Goal: Transaction & Acquisition: Obtain resource

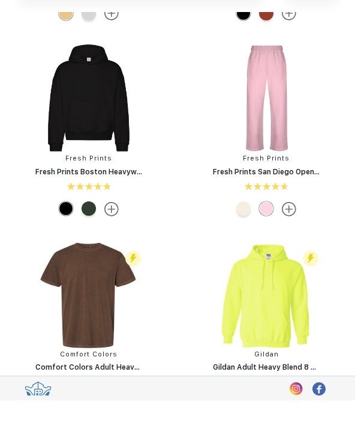
scroll to position [398, 0]
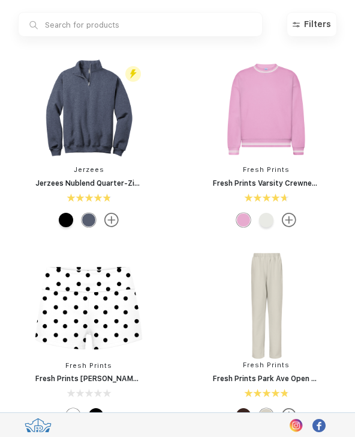
click at [246, 28] on input "text" at bounding box center [140, 24] width 245 height 25
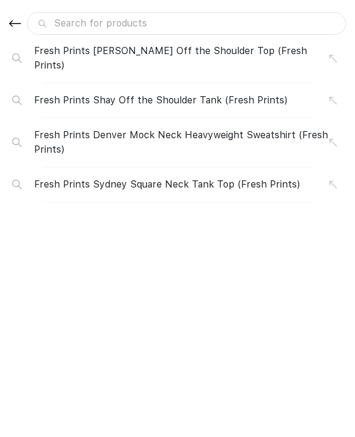
type input "H"
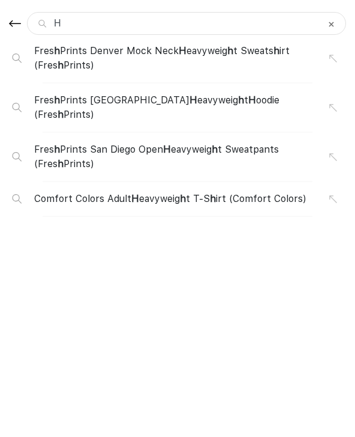
type input "He"
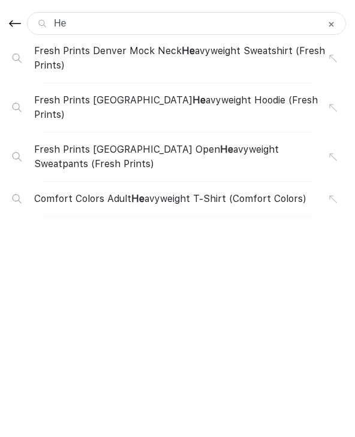
type input "Hen"
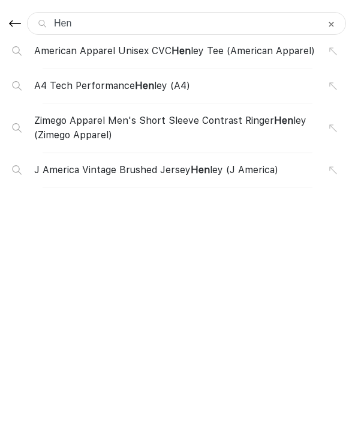
type input "Henl"
type input "Henle"
type input "Henley"
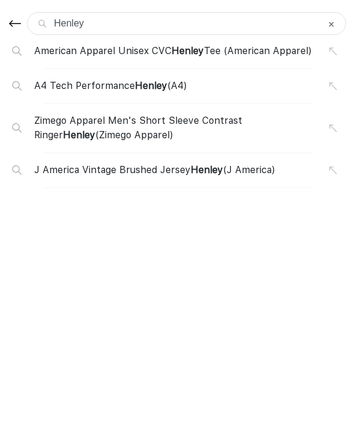
type input "Henley"
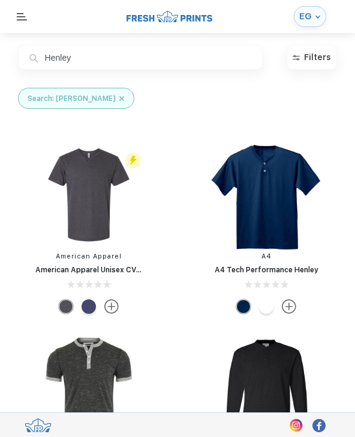
click at [215, 268] on link "A4 Tech Performance Henley" at bounding box center [267, 269] width 104 height 8
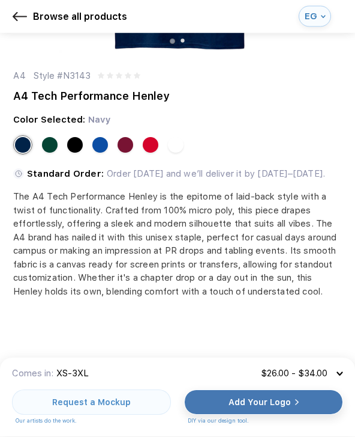
scroll to position [199, 0]
click at [182, 147] on div at bounding box center [176, 145] width 16 height 16
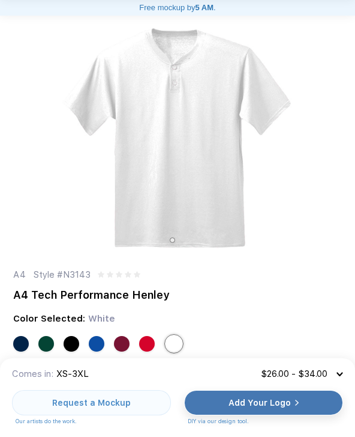
scroll to position [0, 0]
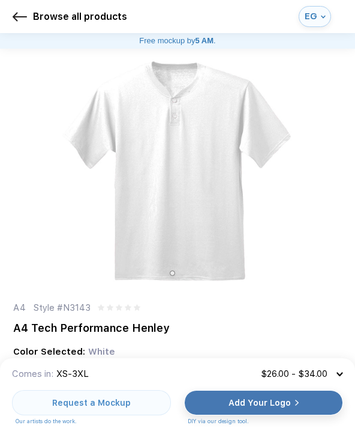
click at [150, 415] on div "Request a Mockup" at bounding box center [91, 402] width 159 height 25
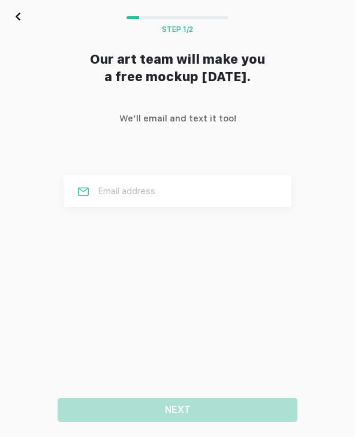
click at [248, 191] on input "text" at bounding box center [178, 191] width 228 height 32
type input "[EMAIL_ADDRESS][DOMAIN_NAME]"
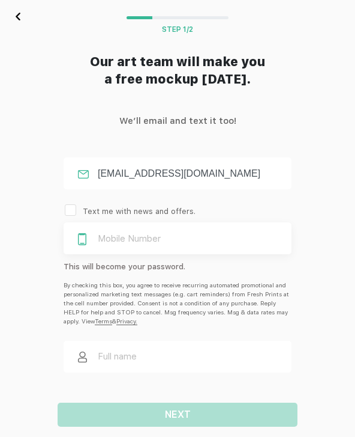
click at [213, 240] on input "text" at bounding box center [178, 238] width 228 height 32
type input "5126563715"
click at [213, 354] on input "text" at bounding box center [178, 356] width 228 height 32
click at [74, 59] on div "Our art team will make you a free mockup [DATE]." at bounding box center [178, 82] width 235 height 59
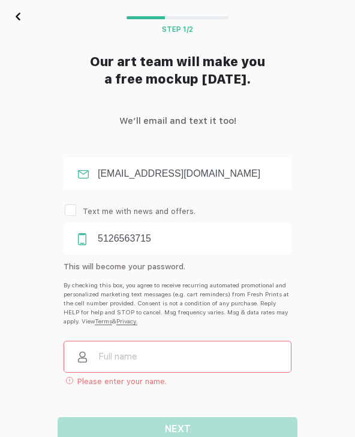
click at [20, 18] on img at bounding box center [18, 17] width 5 height 8
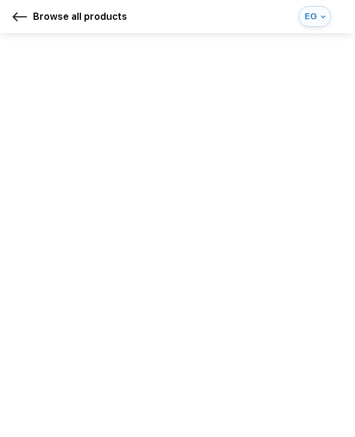
click at [23, 20] on img at bounding box center [20, 17] width 14 height 14
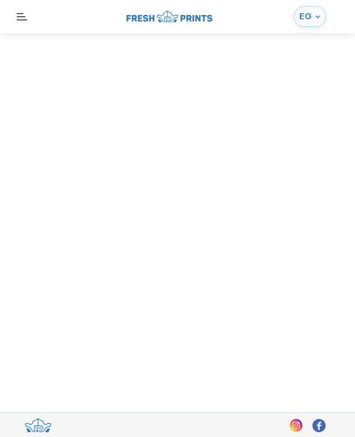
click at [23, 16] on img at bounding box center [21, 16] width 11 height 7
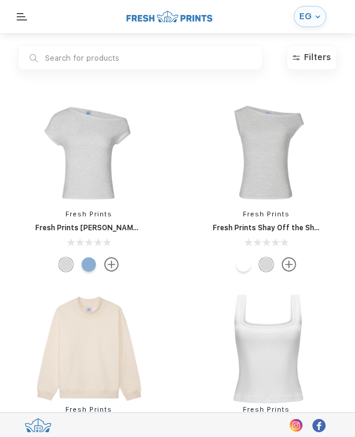
click at [323, 135] on img at bounding box center [267, 154] width 114 height 114
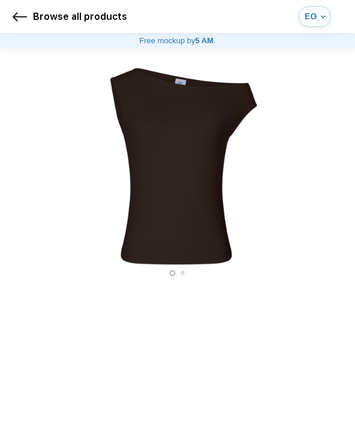
scroll to position [1, 0]
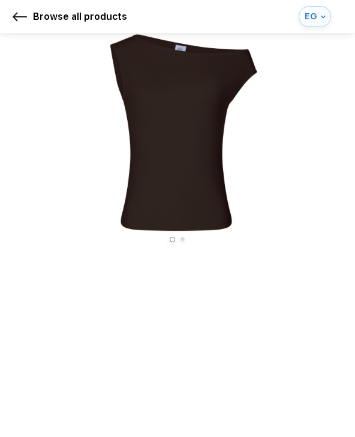
click at [313, 26] on div "EG" at bounding box center [315, 16] width 32 height 21
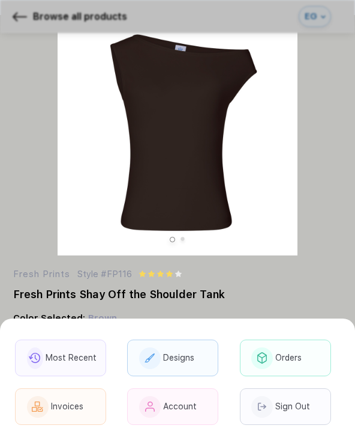
click at [197, 361] on div "Designs" at bounding box center [172, 357] width 91 height 37
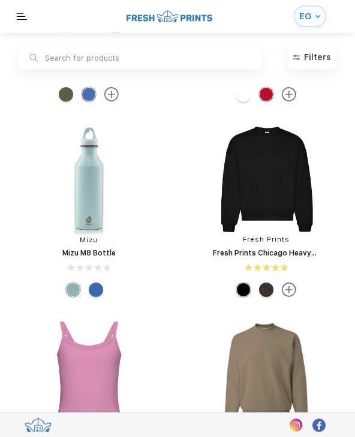
scroll to position [1065, 0]
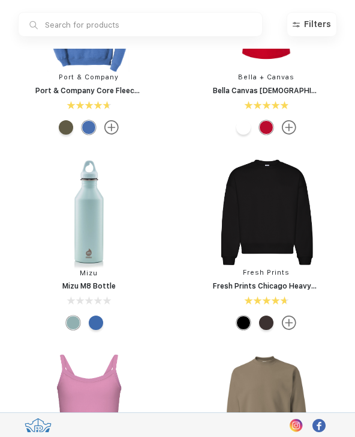
click at [184, 21] on input "text" at bounding box center [140, 24] width 245 height 25
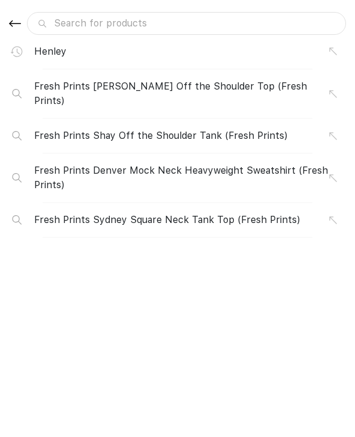
scroll to position [871, 0]
click at [97, 58] on div "Henley" at bounding box center [181, 51] width 295 height 14
type input "Henley"
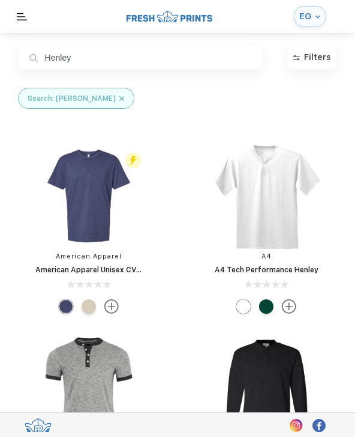
click at [268, 271] on link "A4 Tech Performance Henley" at bounding box center [267, 269] width 104 height 8
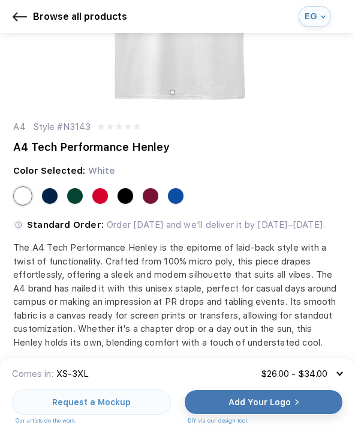
scroll to position [150, 0]
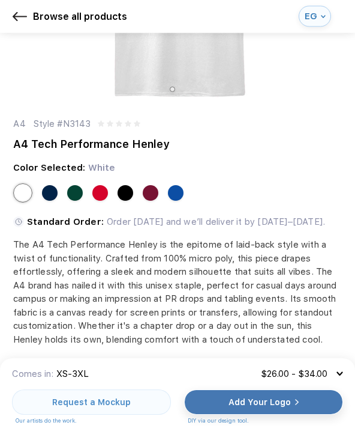
click at [110, 408] on div "Request a Mockup" at bounding box center [91, 402] width 79 height 12
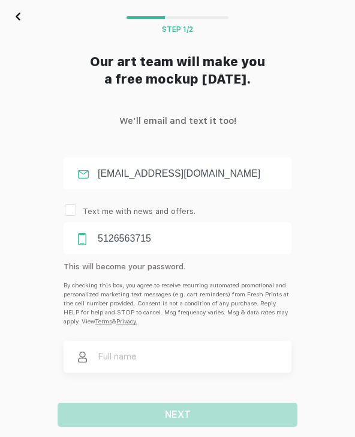
click at [162, 349] on input "text" at bounding box center [178, 356] width 228 height 32
type input "[PERSON_NAME]"
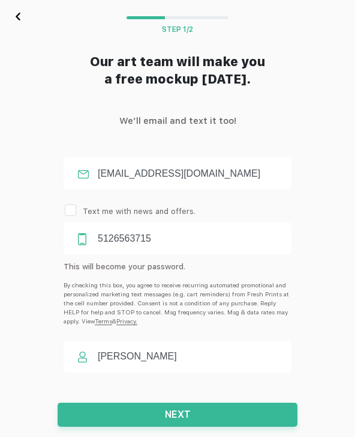
click at [189, 420] on span "NEXT" at bounding box center [178, 413] width 26 height 11
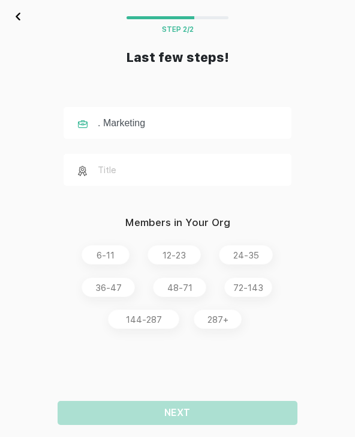
type input ". Marketing"
type input "Boss"
click at [252, 295] on div "72-143" at bounding box center [249, 286] width 48 height 19
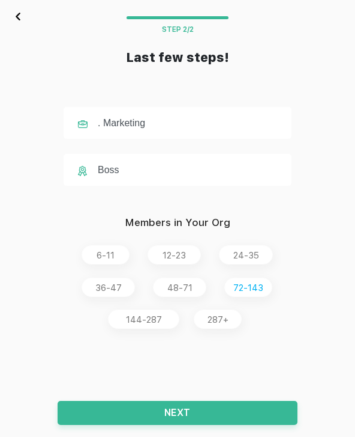
click at [126, 286] on div "36-47" at bounding box center [108, 288] width 52 height 14
click at [189, 409] on span "NEXT" at bounding box center [178, 412] width 26 height 11
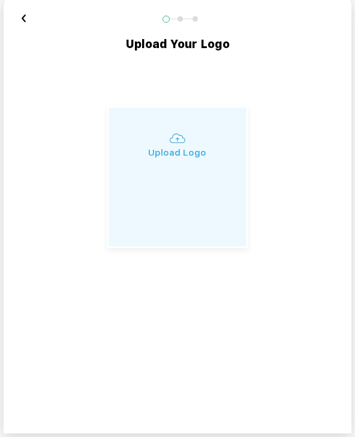
click at [186, 176] on div "Upload Logo" at bounding box center [178, 177] width 142 height 142
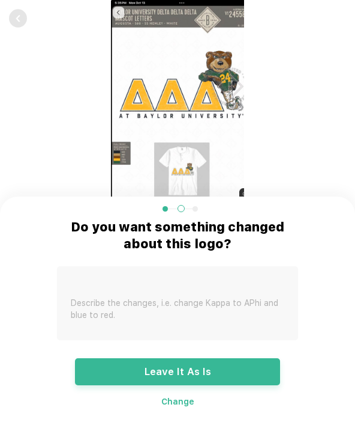
click at [202, 307] on textarea at bounding box center [177, 303] width 241 height 74
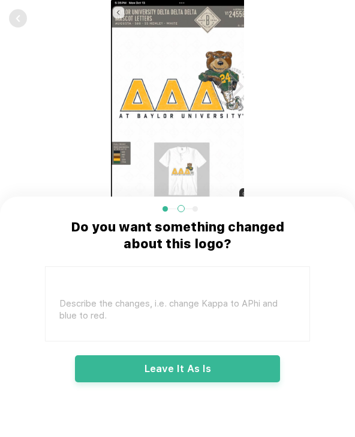
click at [216, 301] on textarea at bounding box center [178, 304] width 264 height 74
type textarea "[PERSON_NAME]"
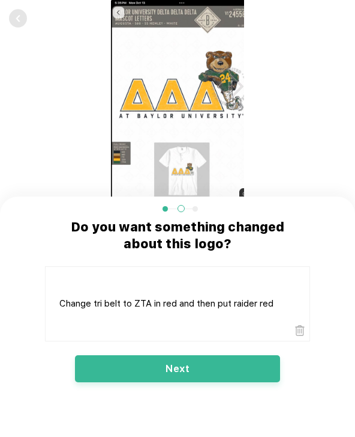
type textarea "Change tri belt to ZTA in red and then put raider red"
click at [219, 371] on button "Next" at bounding box center [177, 368] width 205 height 27
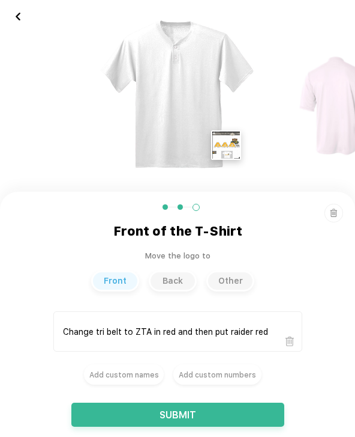
click at [252, 416] on button "SUBMIT" at bounding box center [177, 414] width 213 height 24
